Goal: Find specific page/section: Find specific page/section

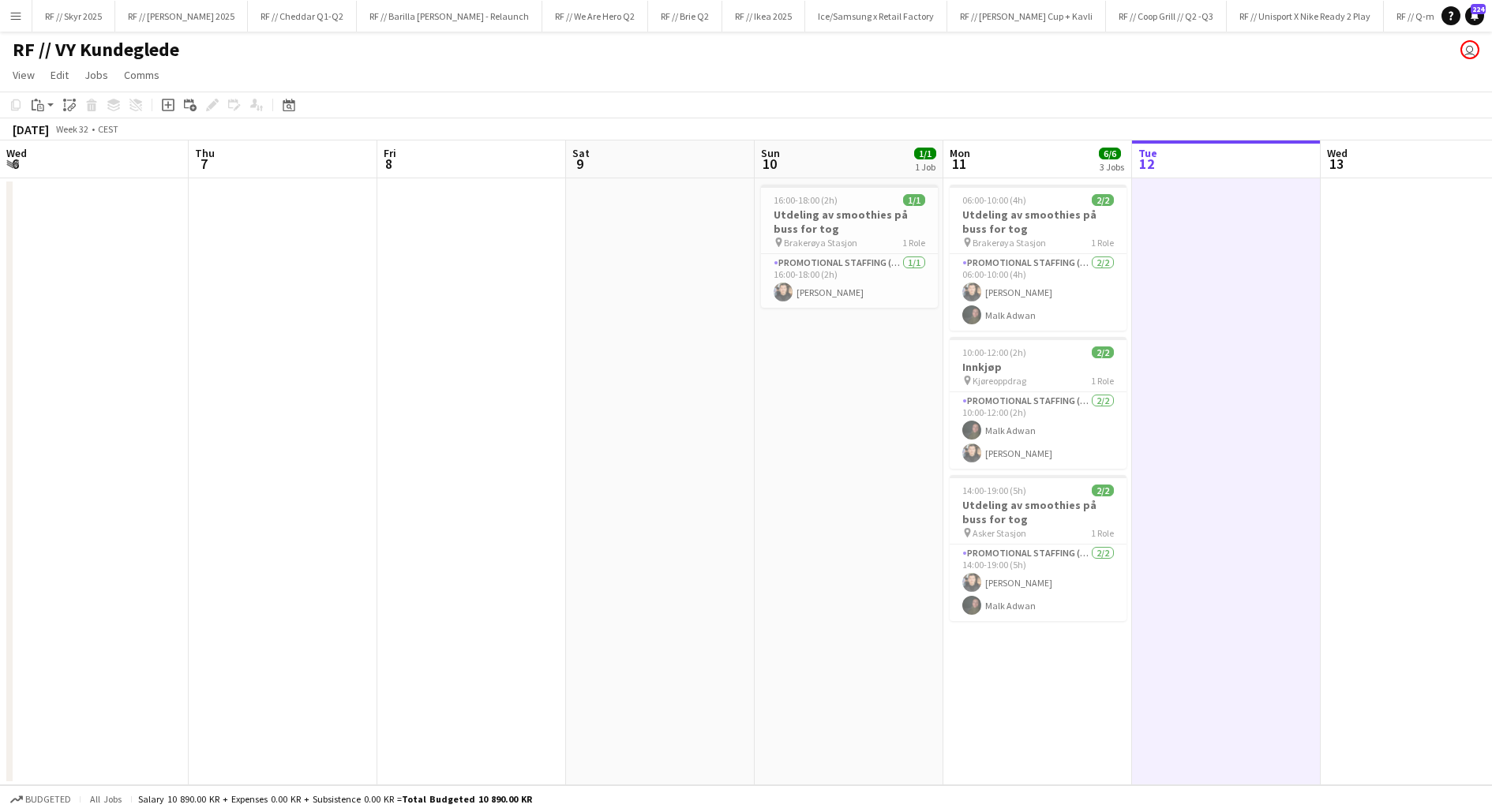
scroll to position [0, 332]
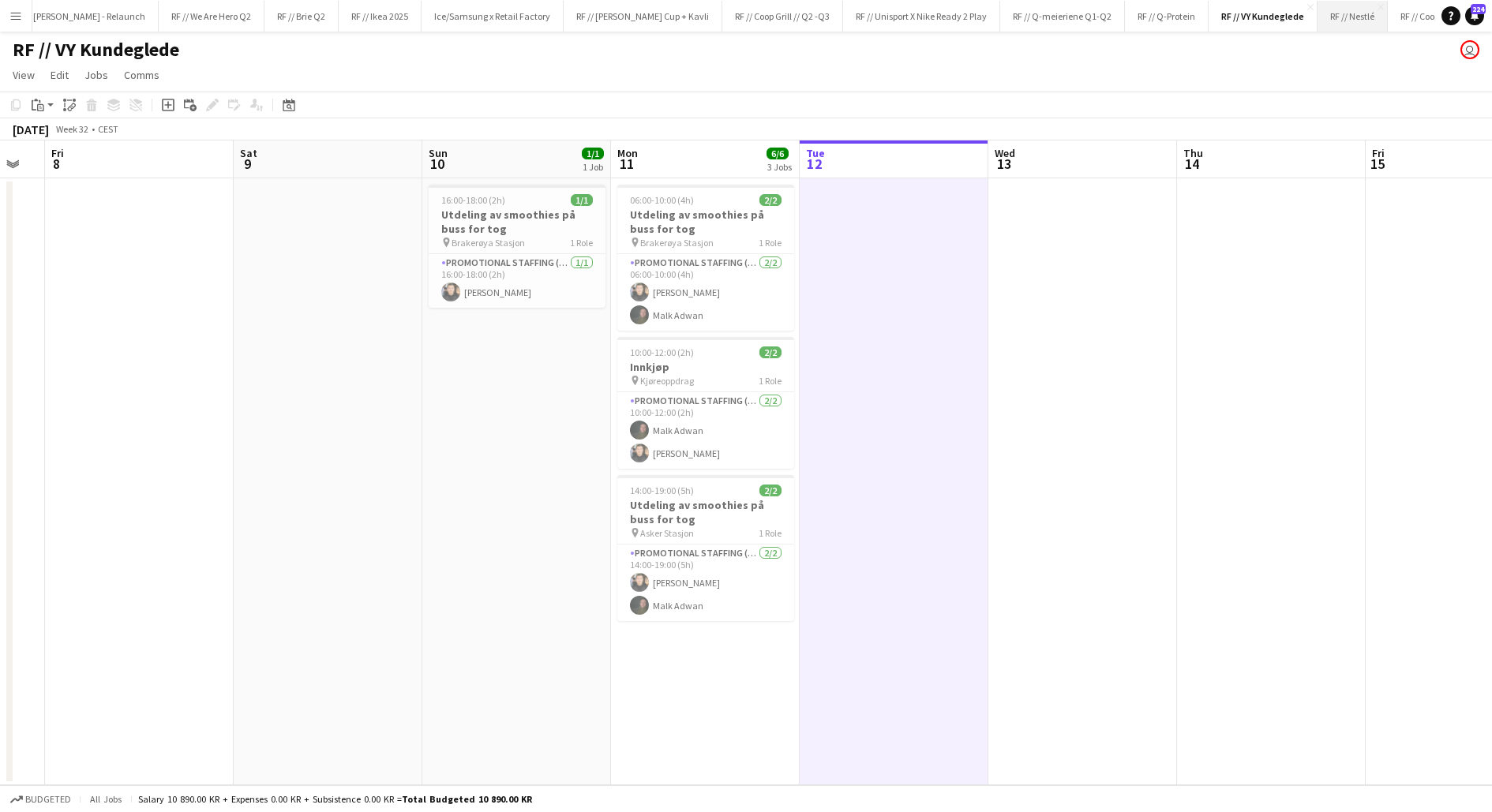
click at [1317, 22] on button "RF // Nestlé Close" at bounding box center [1352, 16] width 71 height 31
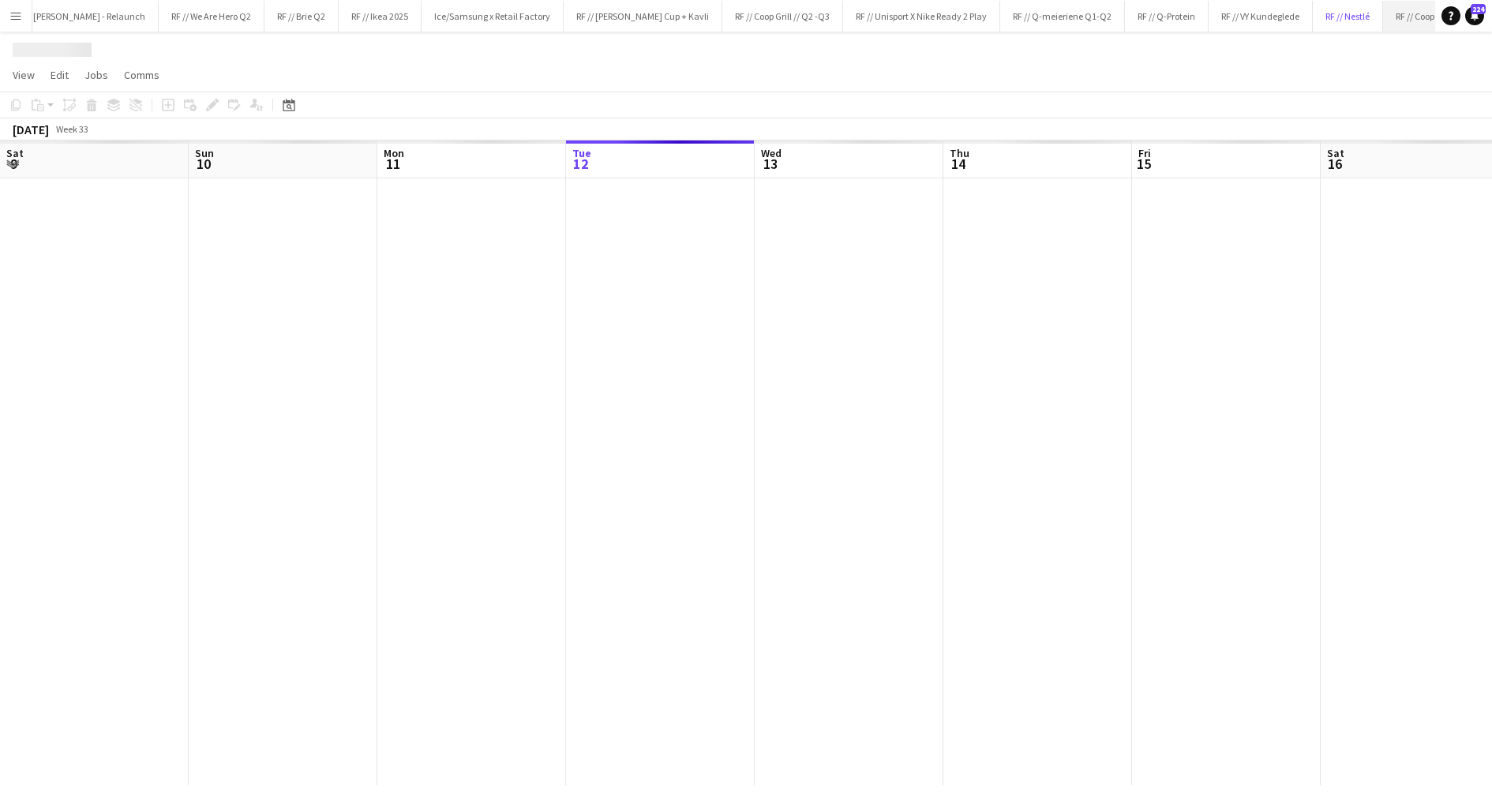
scroll to position [0, 377]
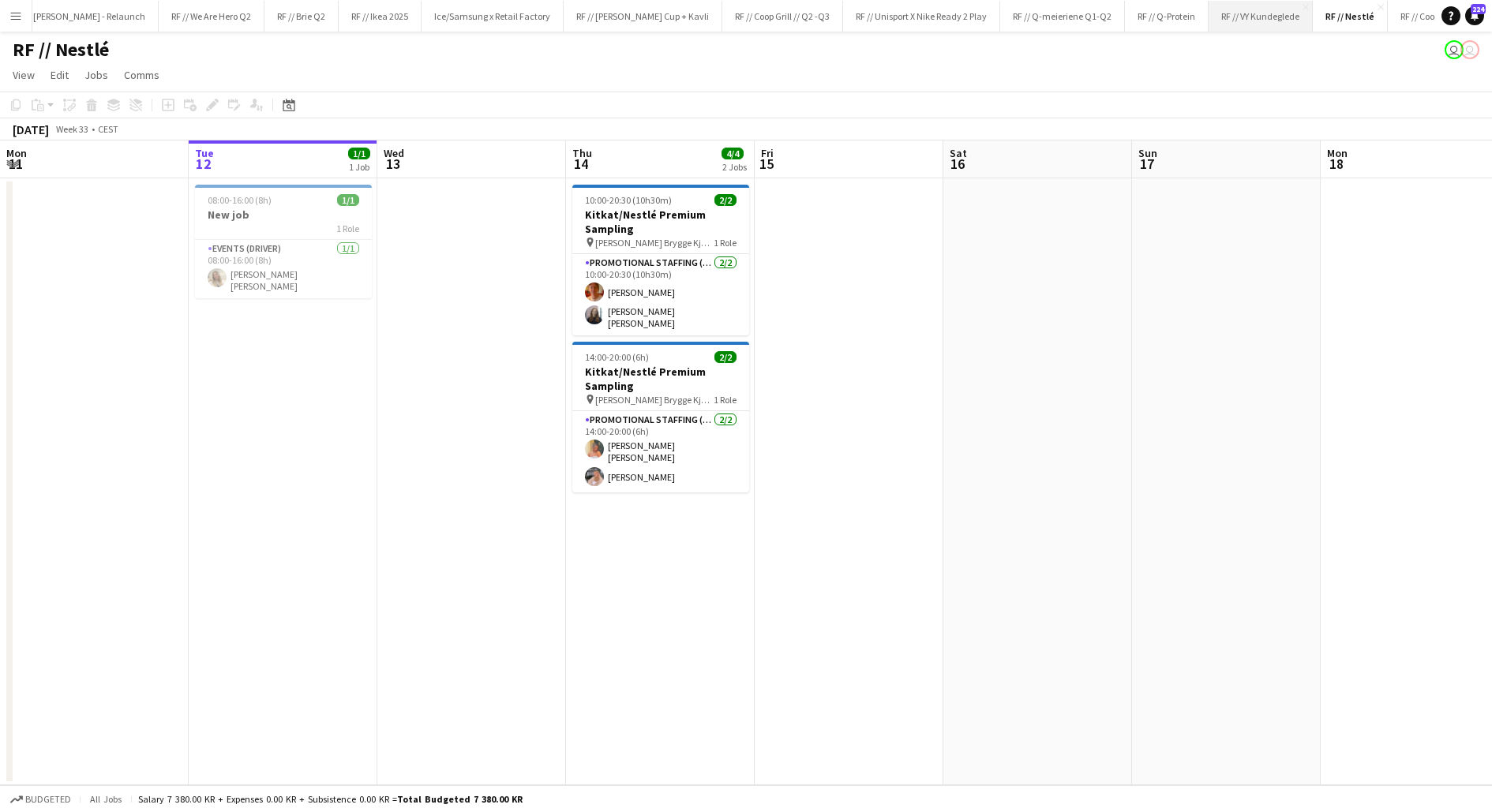
click at [1209, 18] on button "RF // VY Kundeglede Close" at bounding box center [1260, 16] width 104 height 31
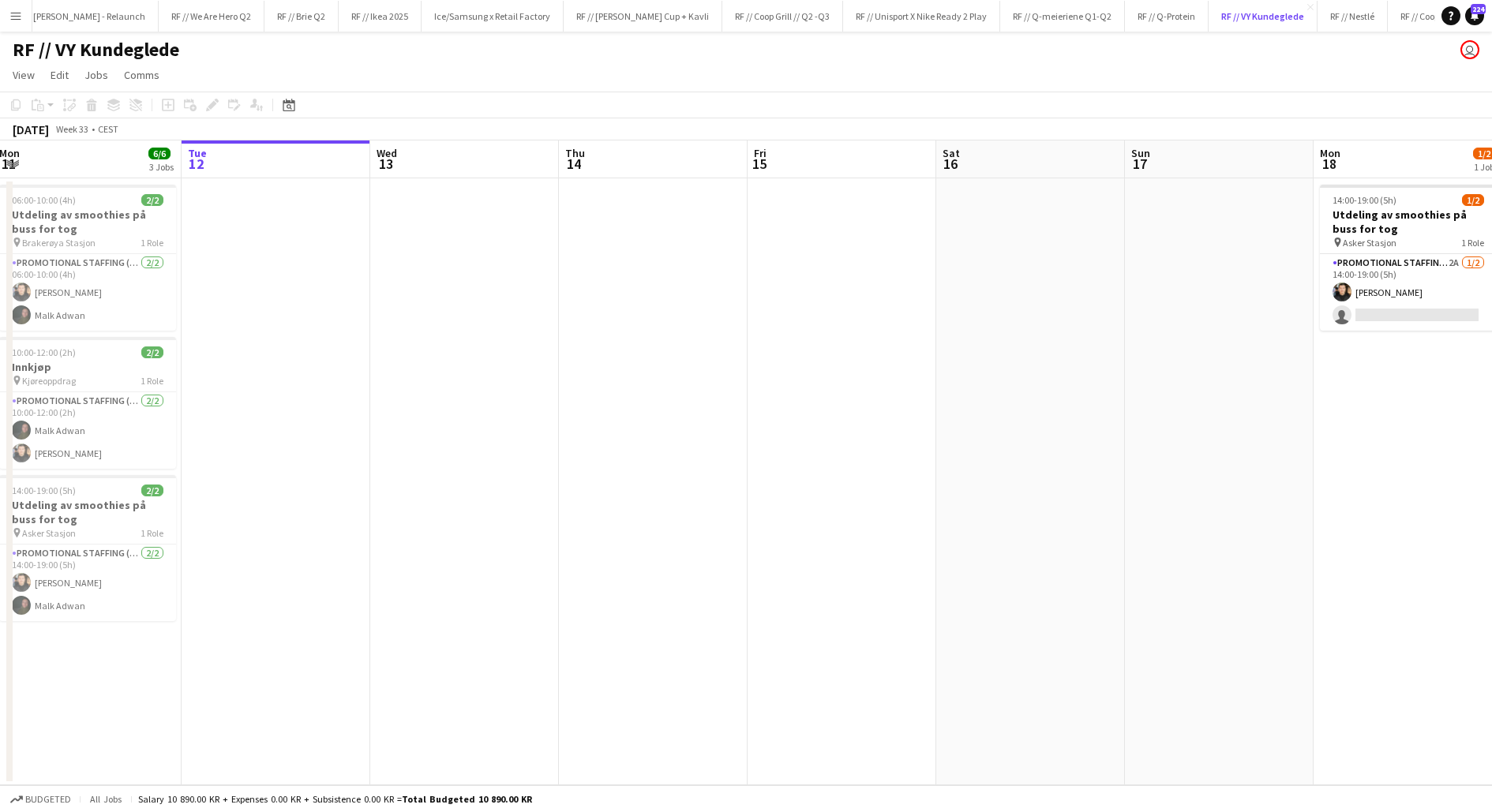
scroll to position [0, 512]
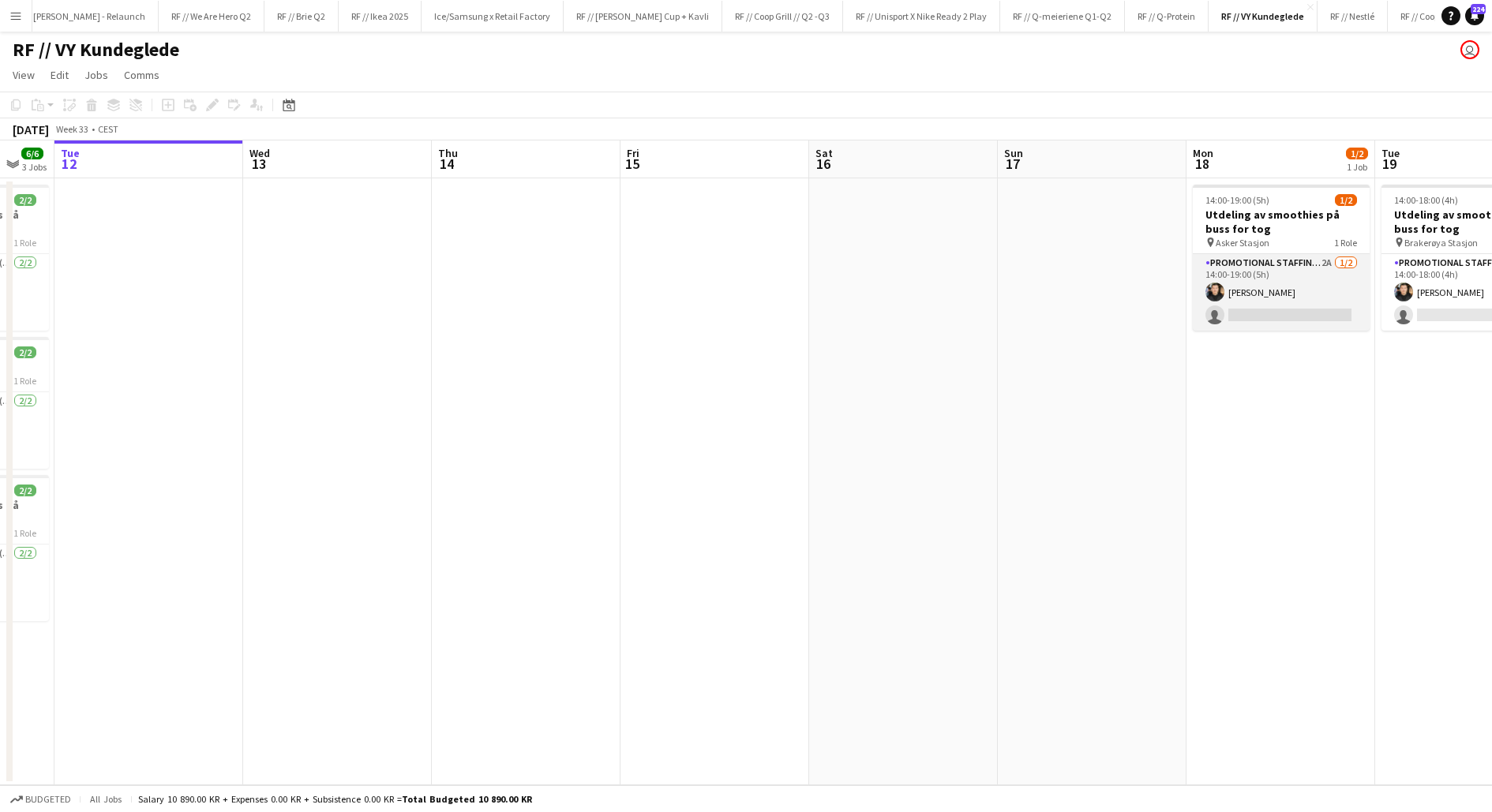
click at [1248, 305] on app-card-role "Promotional Staffing (Sampling Staff) 2A [DATE] 14:00-19:00 (5h) [PERSON_NAME] …" at bounding box center [1281, 293] width 177 height 76
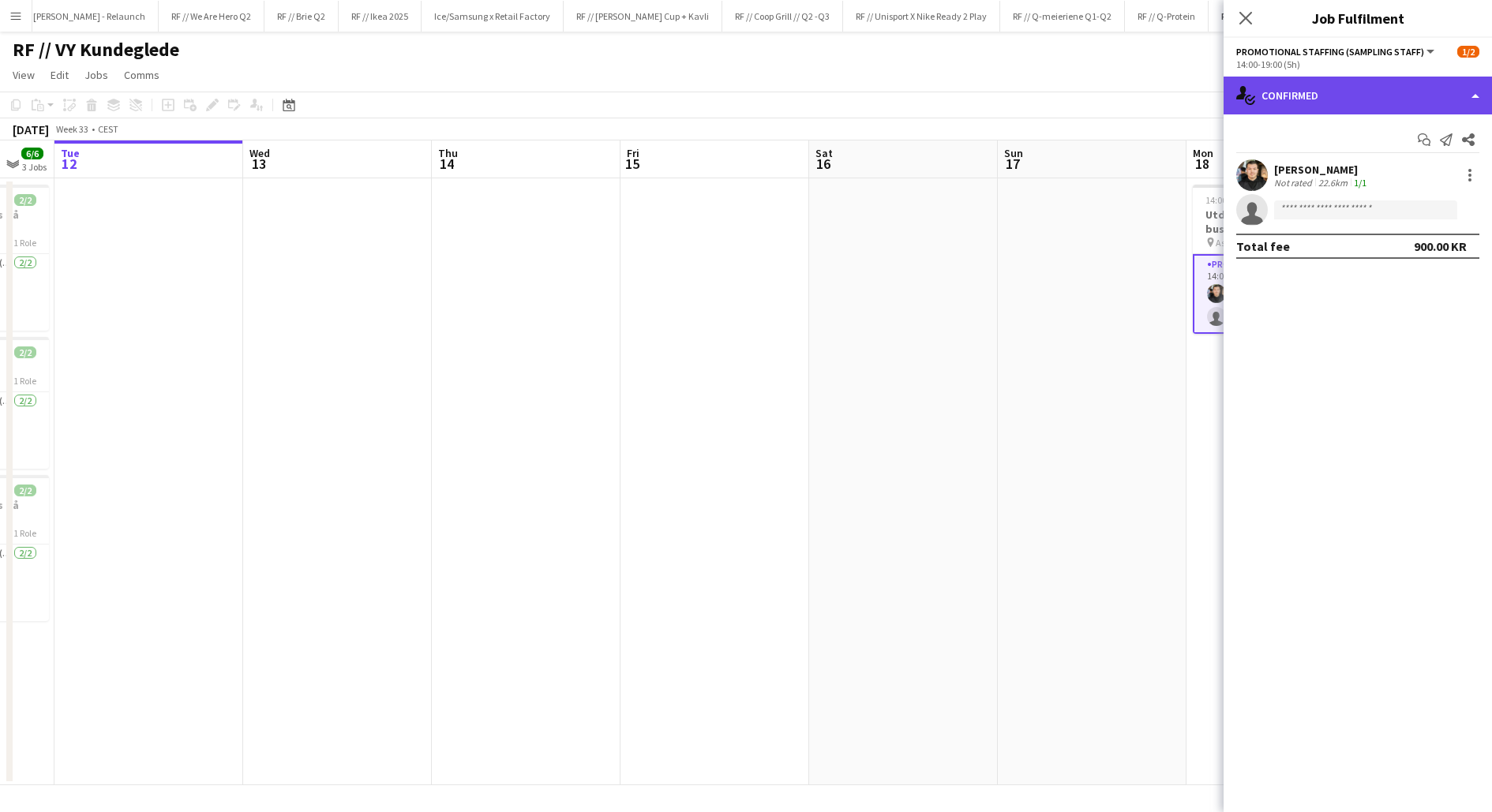
click at [1345, 101] on div "single-neutral-actions-check-2 Confirmed" at bounding box center [1357, 96] width 268 height 38
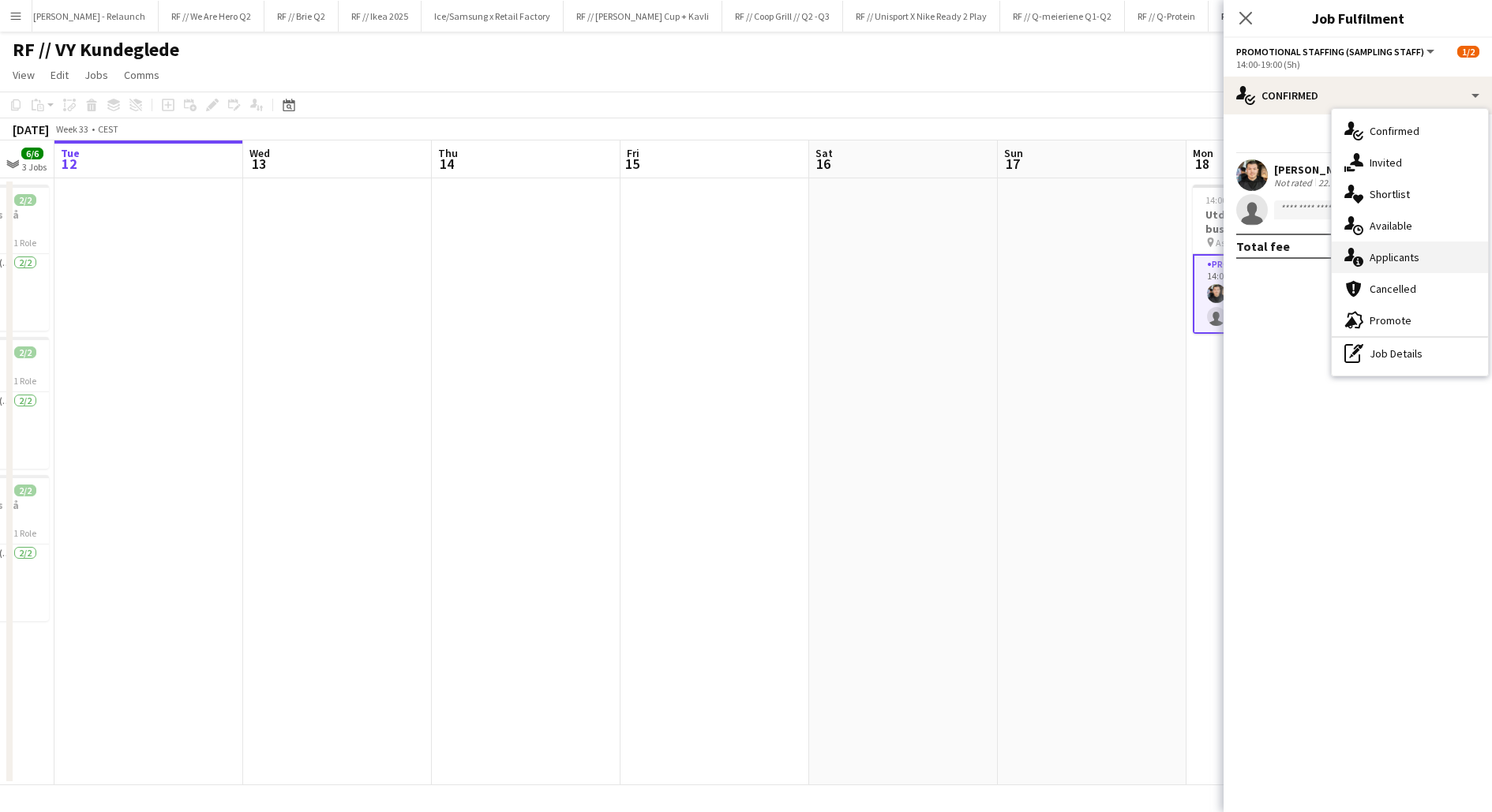
click at [1394, 260] on div "single-neutral-actions-information Applicants" at bounding box center [1411, 258] width 156 height 32
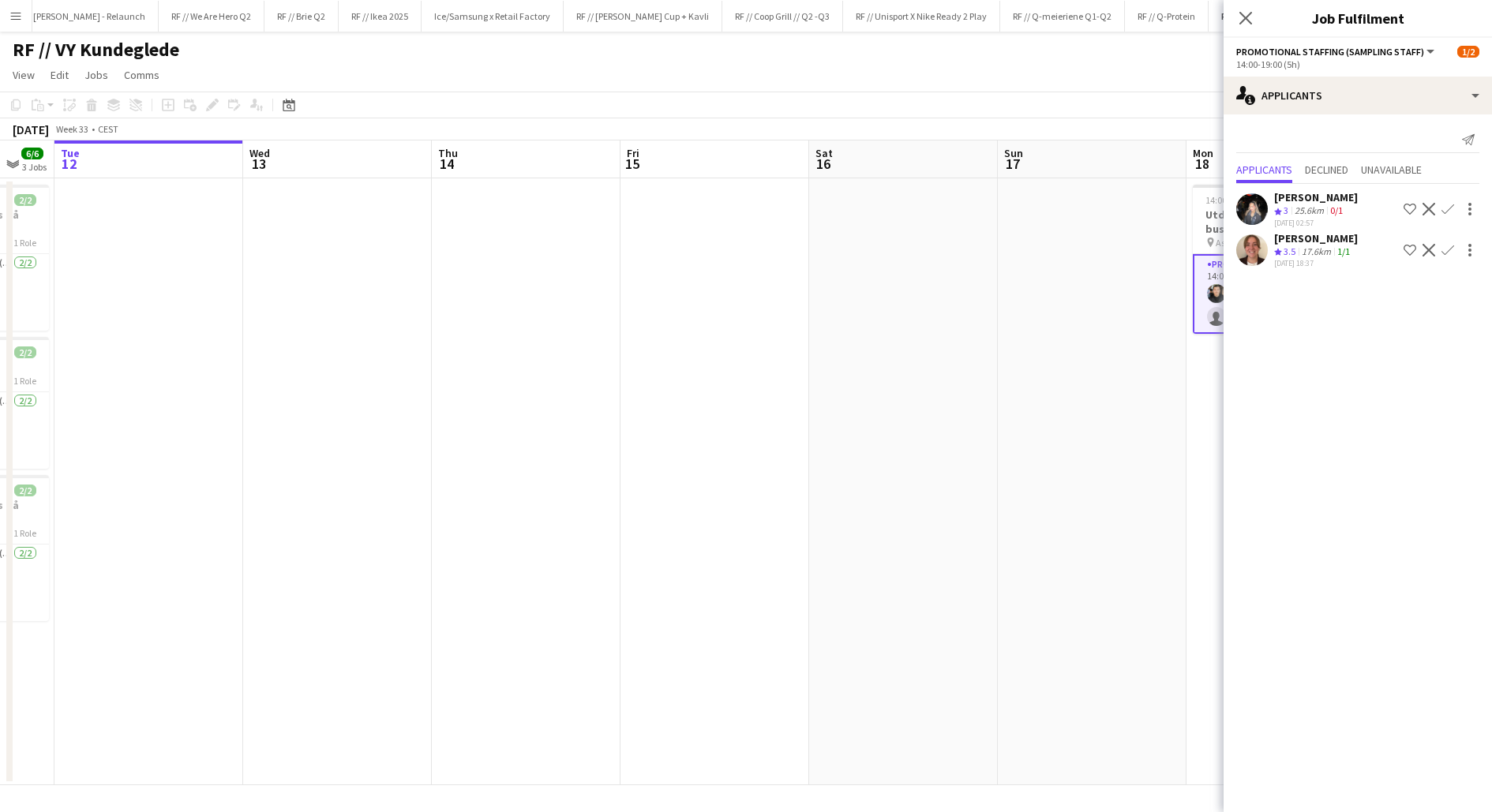
click at [1101, 308] on app-date-cell at bounding box center [1092, 482] width 189 height 608
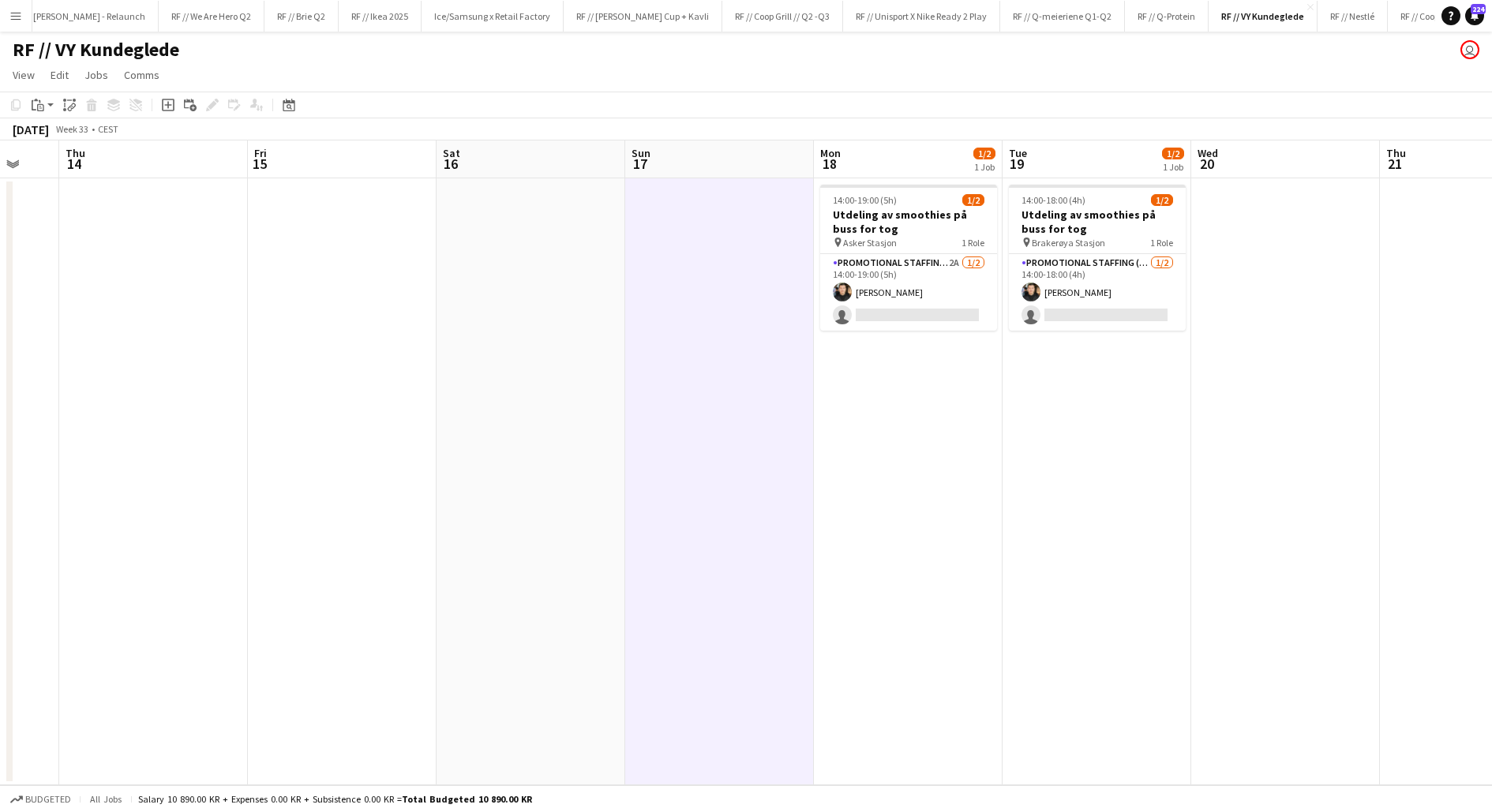
scroll to position [0, 477]
